Goal: Transaction & Acquisition: Purchase product/service

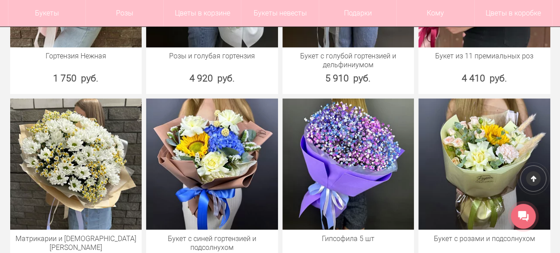
scroll to position [2434, 0]
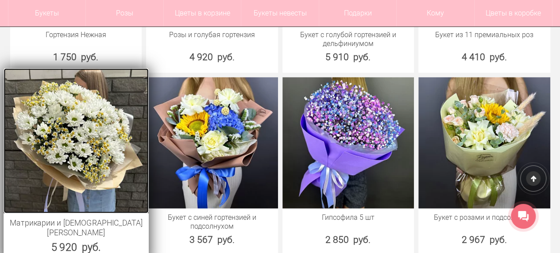
click at [96, 131] on img at bounding box center [76, 140] width 145 height 145
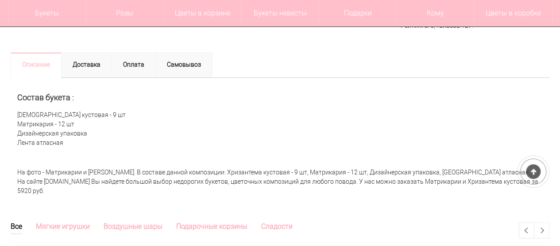
scroll to position [354, 0]
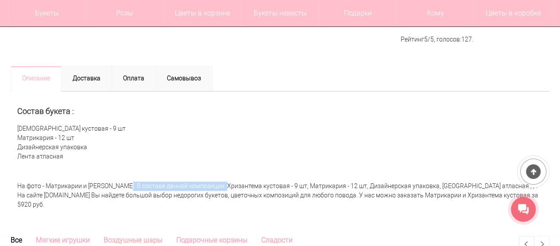
drag, startPoint x: 46, startPoint y: 186, endPoint x: 149, endPoint y: 184, distance: 103.6
click at [149, 184] on div "На фото - Матрикарии и [PERSON_NAME]. В составе данной композиции: Хризантема к…" at bounding box center [280, 195] width 539 height 37
copy div "Матрикарии и [DEMOGRAPHIC_DATA][PERSON_NAME]"
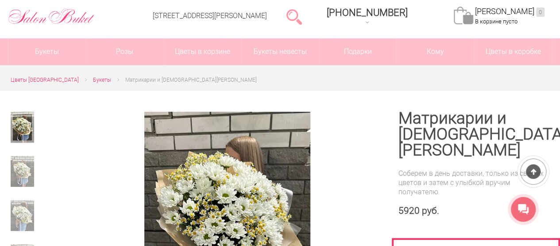
scroll to position [89, 0]
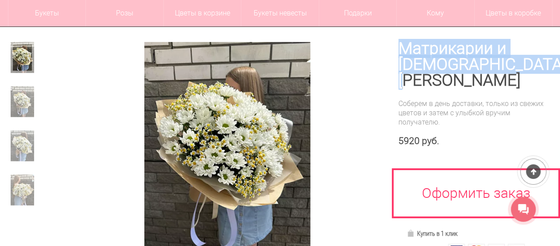
drag, startPoint x: 400, startPoint y: 46, endPoint x: 465, endPoint y: 77, distance: 71.1
click at [465, 77] on h1 "Матрикарии и [DEMOGRAPHIC_DATA][PERSON_NAME]" at bounding box center [473, 65] width 151 height 48
copy h1 "Матрикарии и [DEMOGRAPHIC_DATA][PERSON_NAME]"
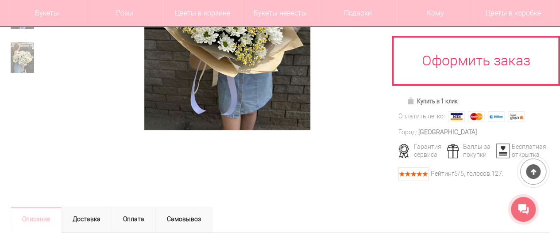
scroll to position [221, 0]
